Goal: Task Accomplishment & Management: Manage account settings

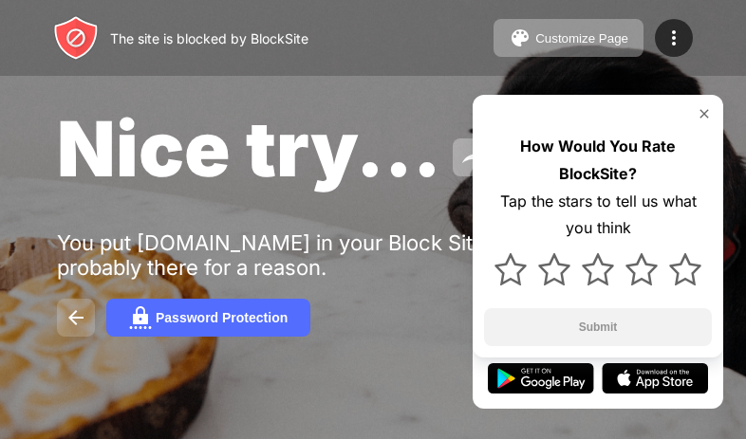
click at [81, 315] on img at bounding box center [76, 317] width 23 height 23
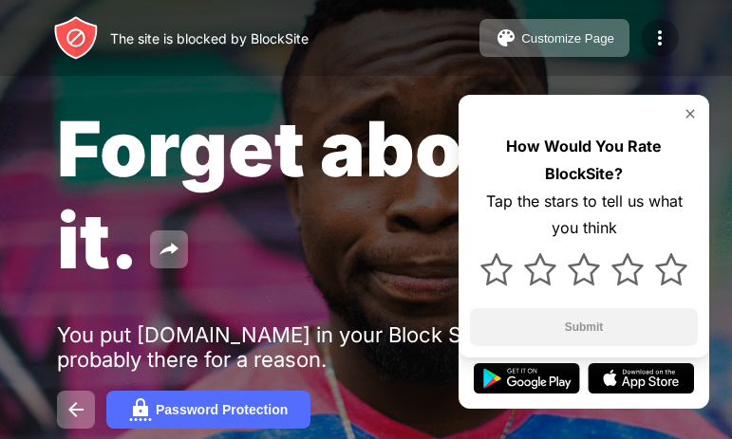
click at [667, 34] on img at bounding box center [659, 38] width 23 height 23
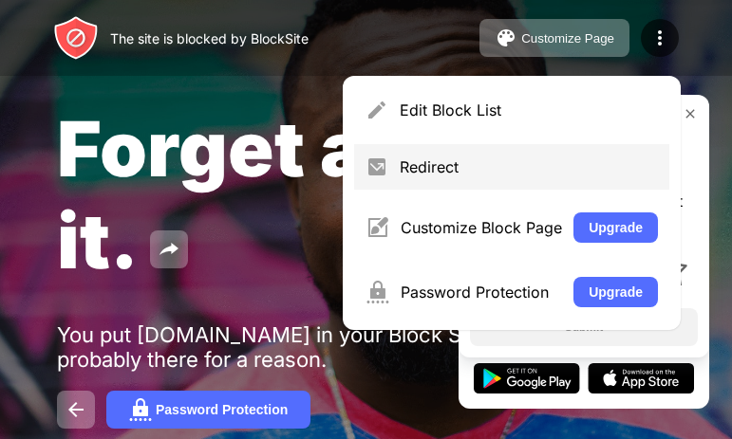
click at [499, 180] on div "Redirect" at bounding box center [511, 167] width 315 height 46
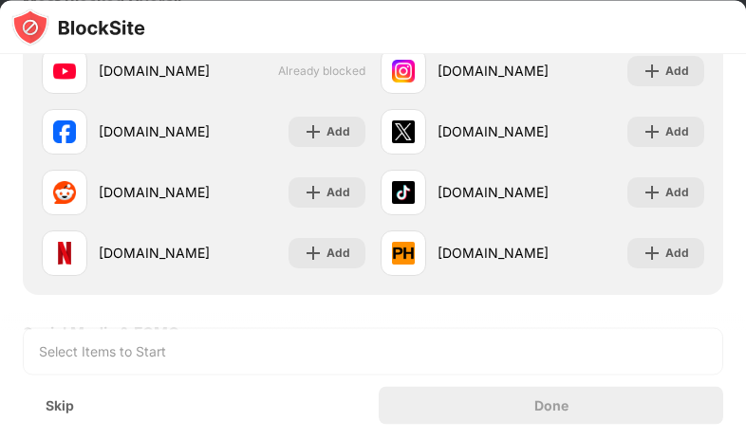
scroll to position [95, 0]
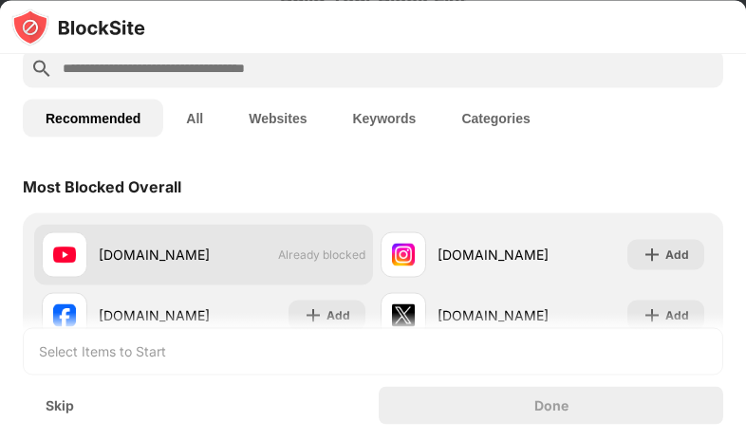
click at [282, 260] on span "Already blocked" at bounding box center [321, 255] width 87 height 14
click at [297, 257] on span "Already blocked" at bounding box center [321, 255] width 87 height 14
click at [175, 256] on div "[DOMAIN_NAME]" at bounding box center [154, 255] width 111 height 20
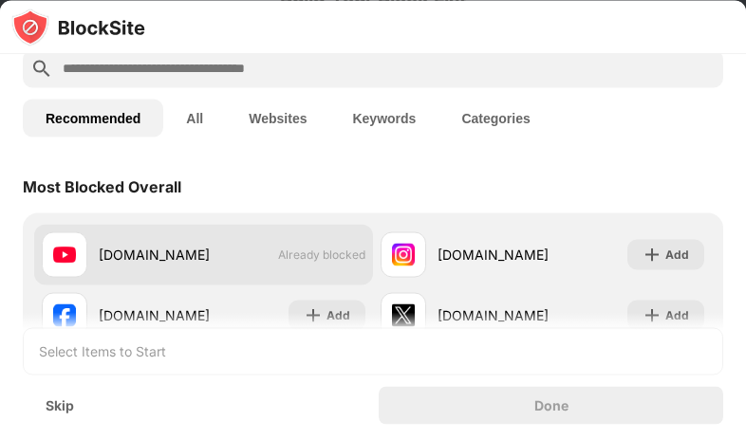
click at [175, 256] on div "[DOMAIN_NAME]" at bounding box center [154, 255] width 111 height 20
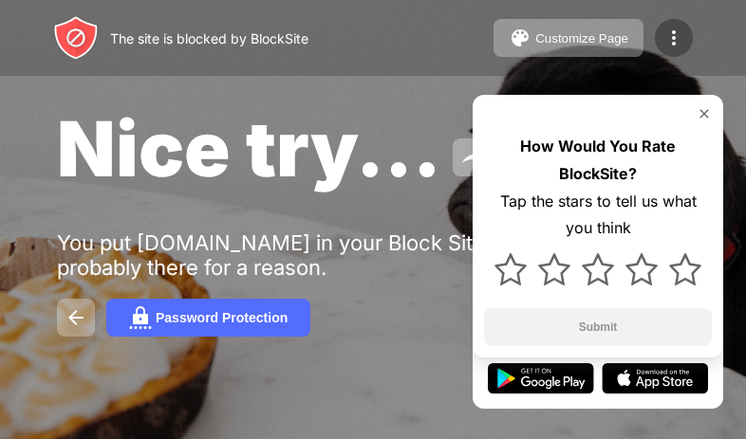
click at [680, 25] on div at bounding box center [674, 38] width 38 height 38
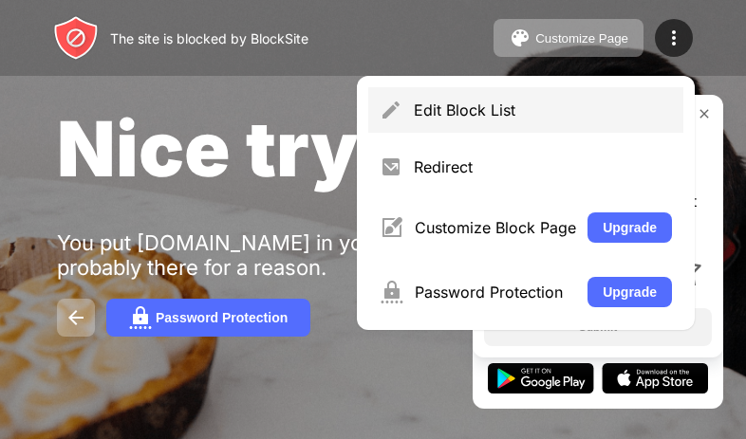
click at [631, 105] on div "Edit Block List" at bounding box center [543, 110] width 258 height 19
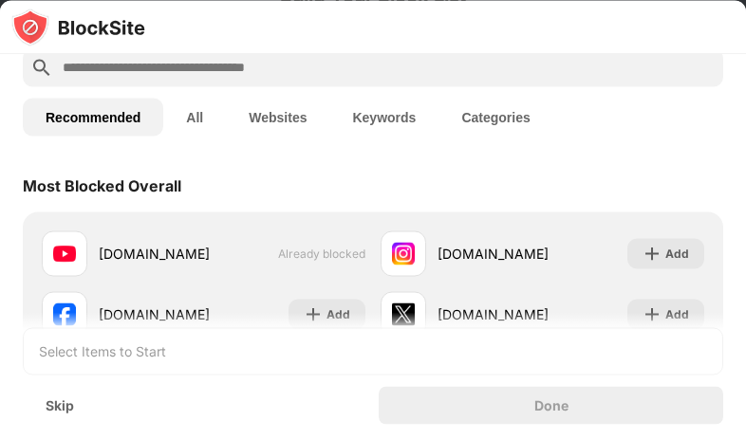
scroll to position [95, 0]
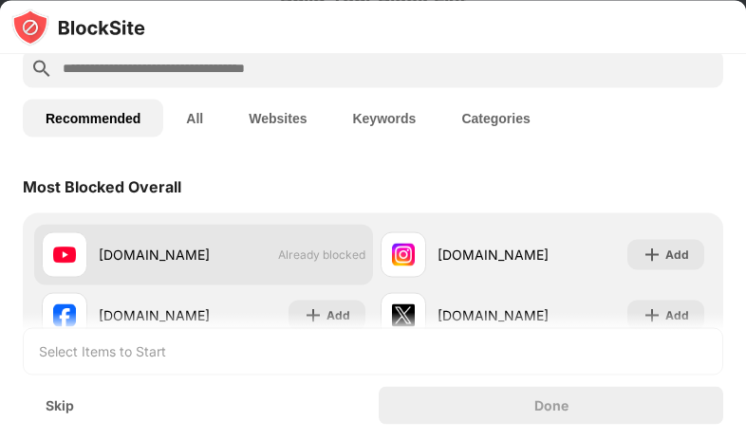
click at [278, 248] on span "Already blocked" at bounding box center [321, 255] width 87 height 14
click at [131, 258] on div "[DOMAIN_NAME]" at bounding box center [154, 255] width 111 height 20
click at [128, 260] on div "[DOMAIN_NAME]" at bounding box center [154, 255] width 111 height 20
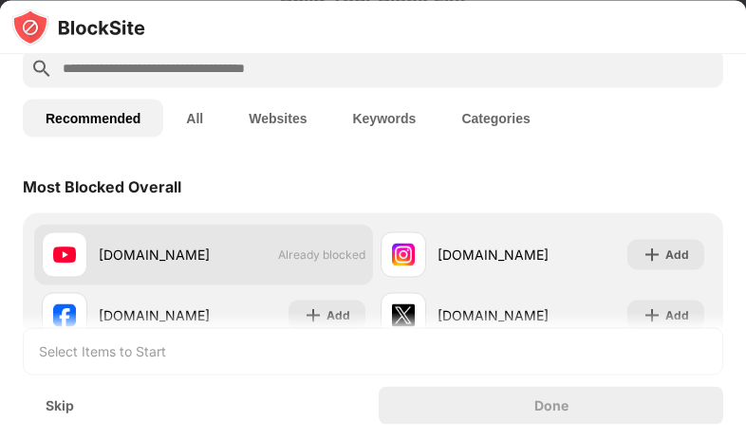
click at [128, 260] on div "[DOMAIN_NAME]" at bounding box center [154, 255] width 111 height 20
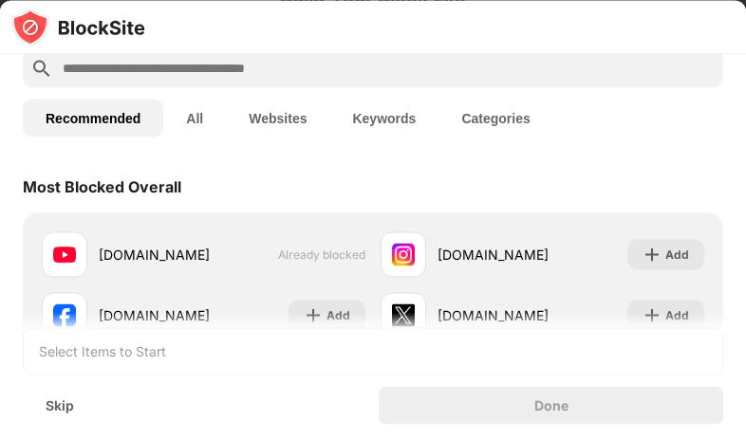
click at [38, 39] on img at bounding box center [78, 27] width 134 height 38
click at [28, 21] on img at bounding box center [78, 27] width 134 height 38
click at [186, 17] on div at bounding box center [373, 26] width 746 height 53
